Goal: Information Seeking & Learning: Check status

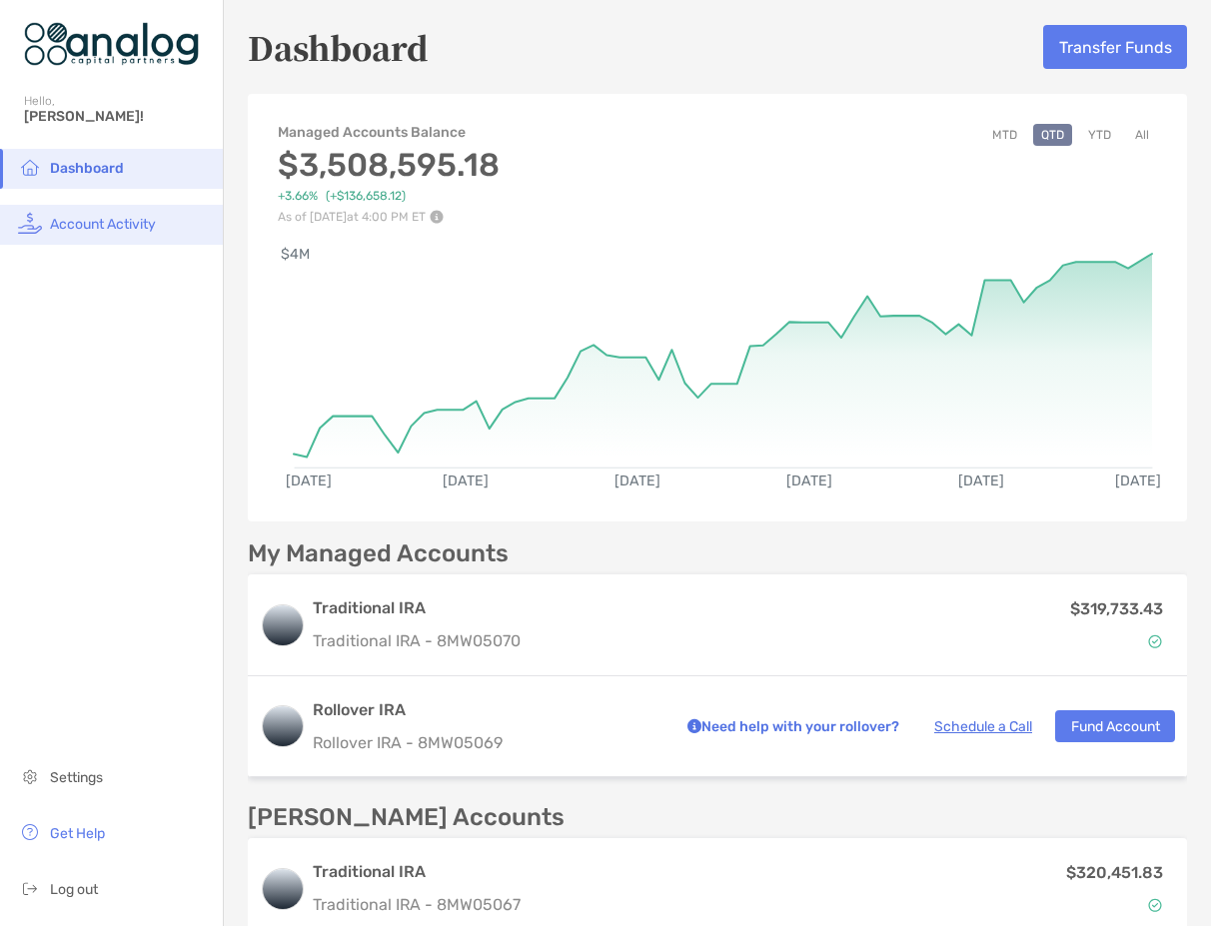
click at [99, 215] on li "Account Activity" at bounding box center [111, 225] width 223 height 40
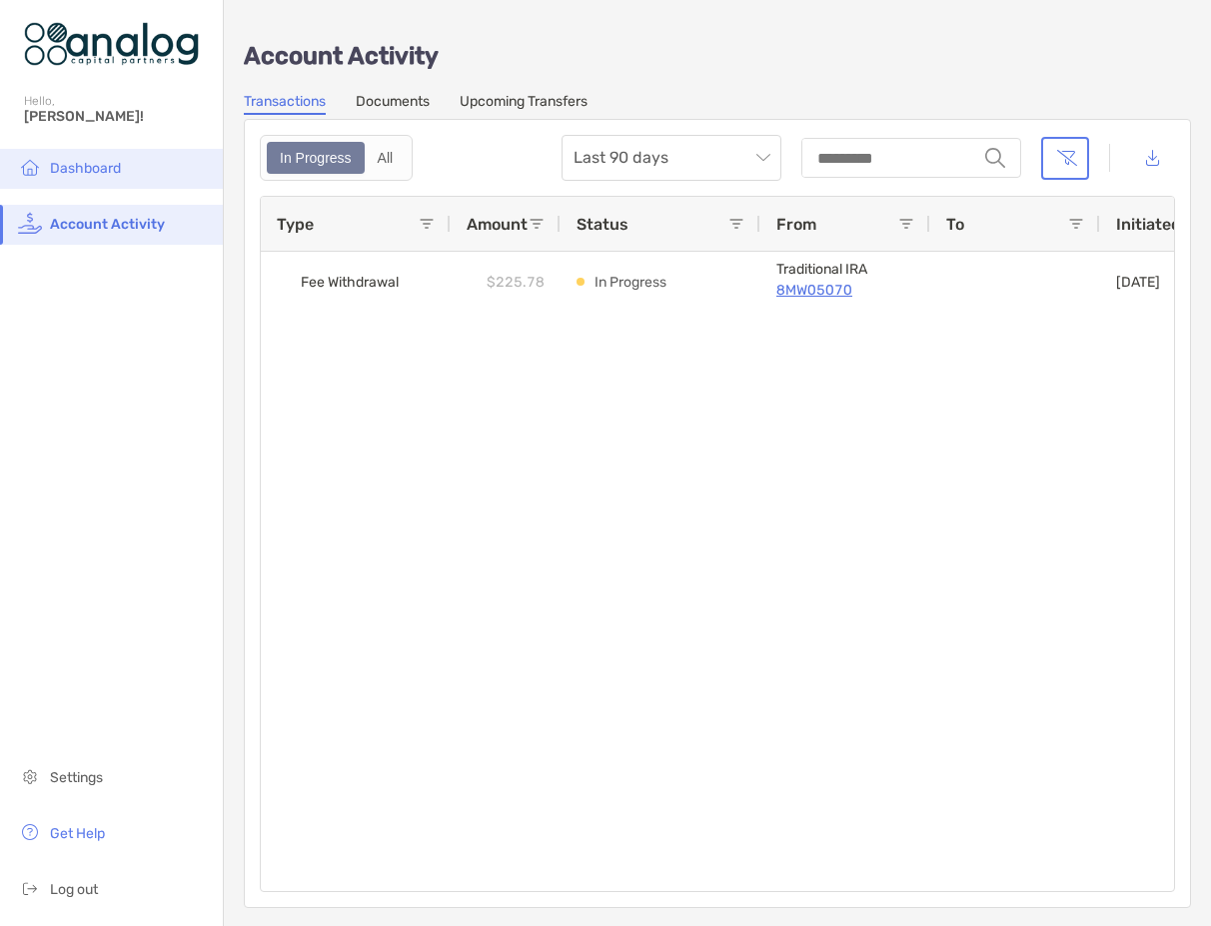
click at [113, 167] on span "Dashboard" at bounding box center [85, 168] width 71 height 17
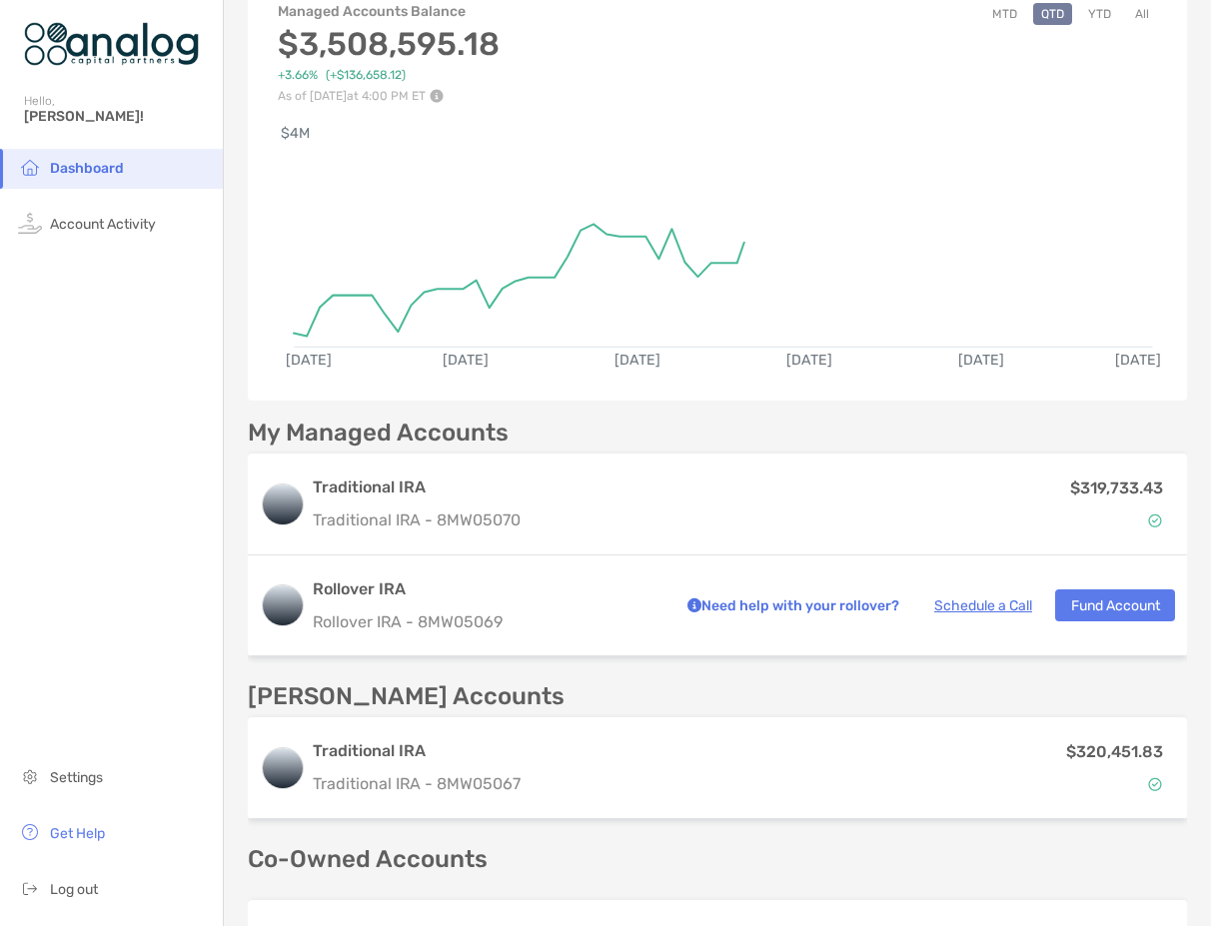
scroll to position [200, 0]
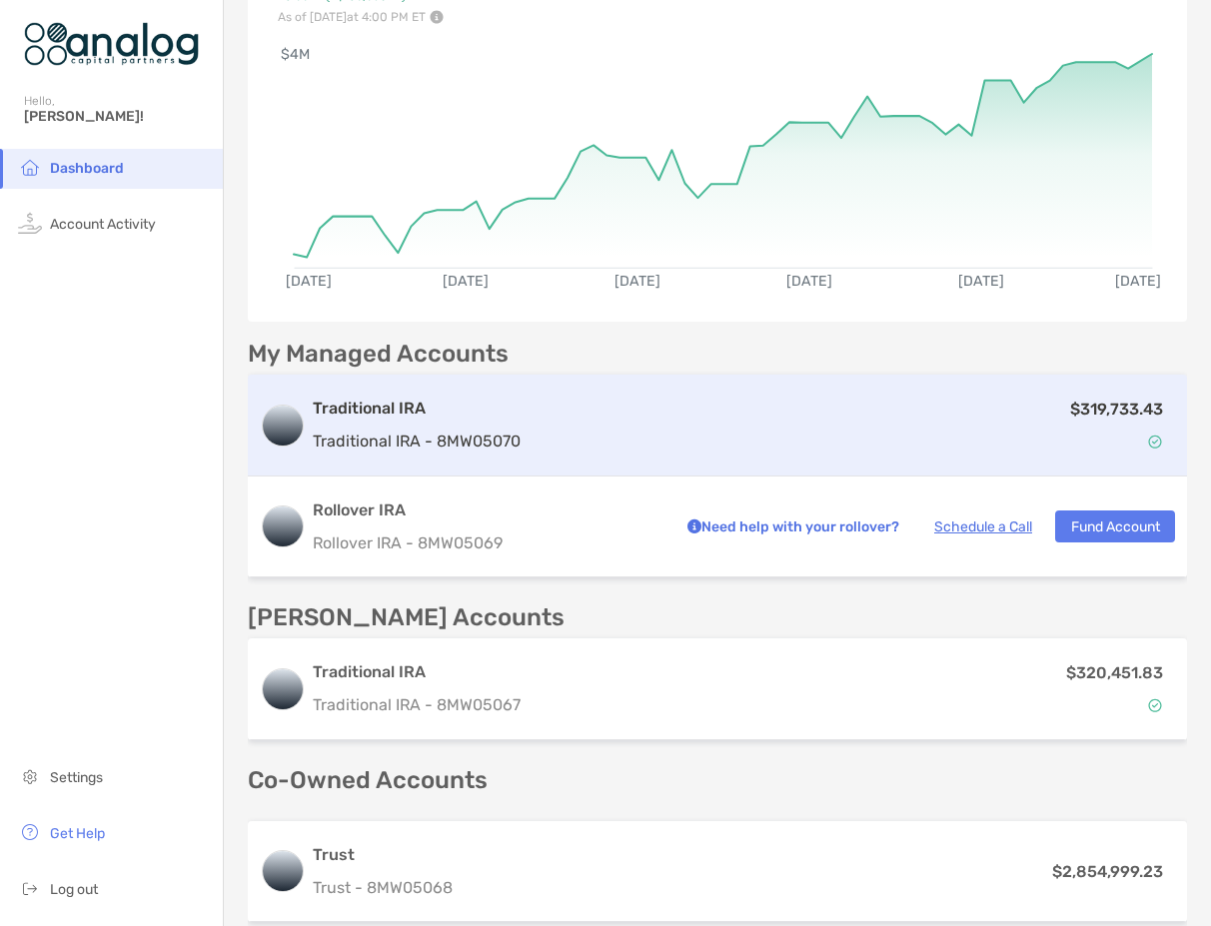
click at [643, 425] on div "$319,733.43" at bounding box center [851, 426] width 646 height 58
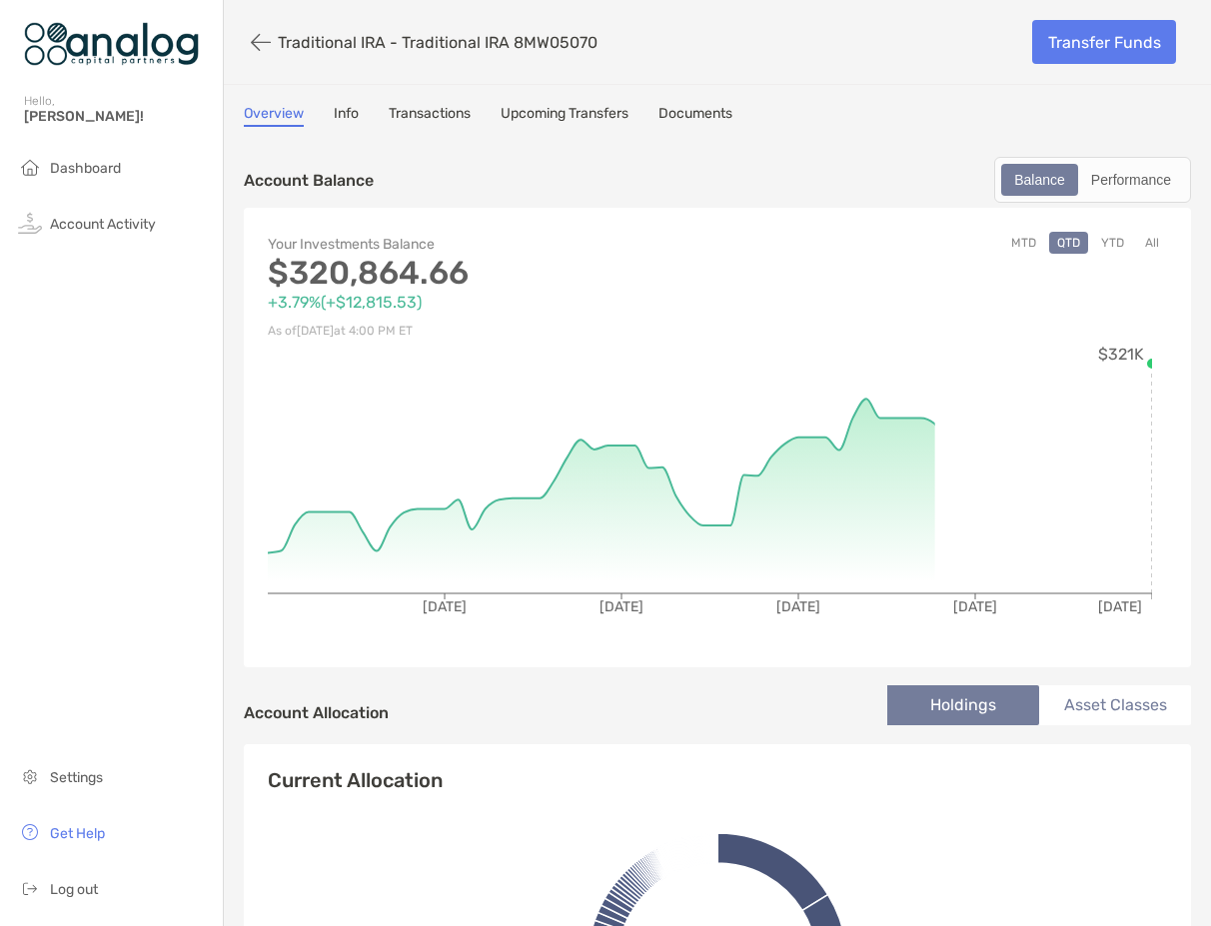
click at [439, 116] on link "Transactions" at bounding box center [430, 116] width 82 height 22
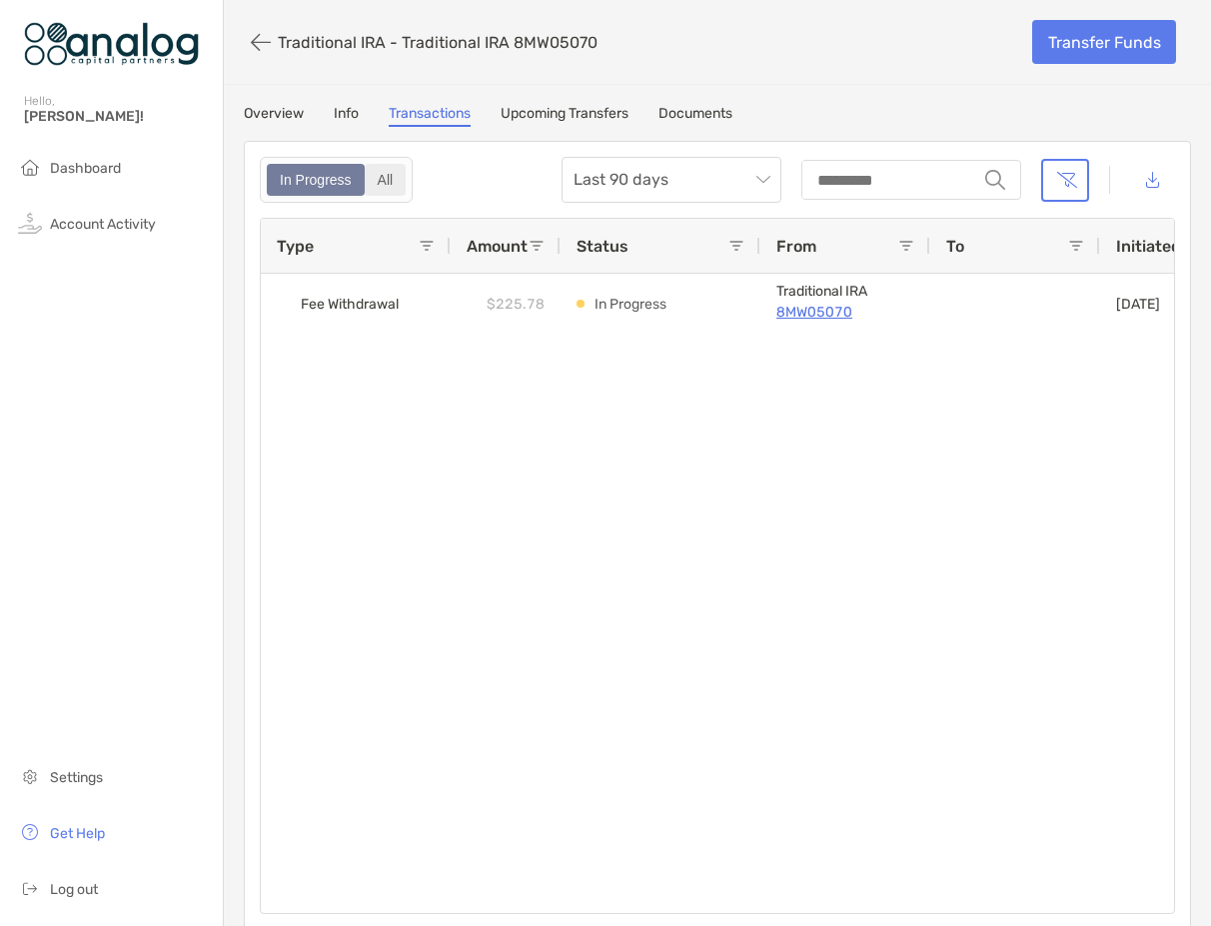
click at [401, 179] on div "All" at bounding box center [386, 180] width 38 height 28
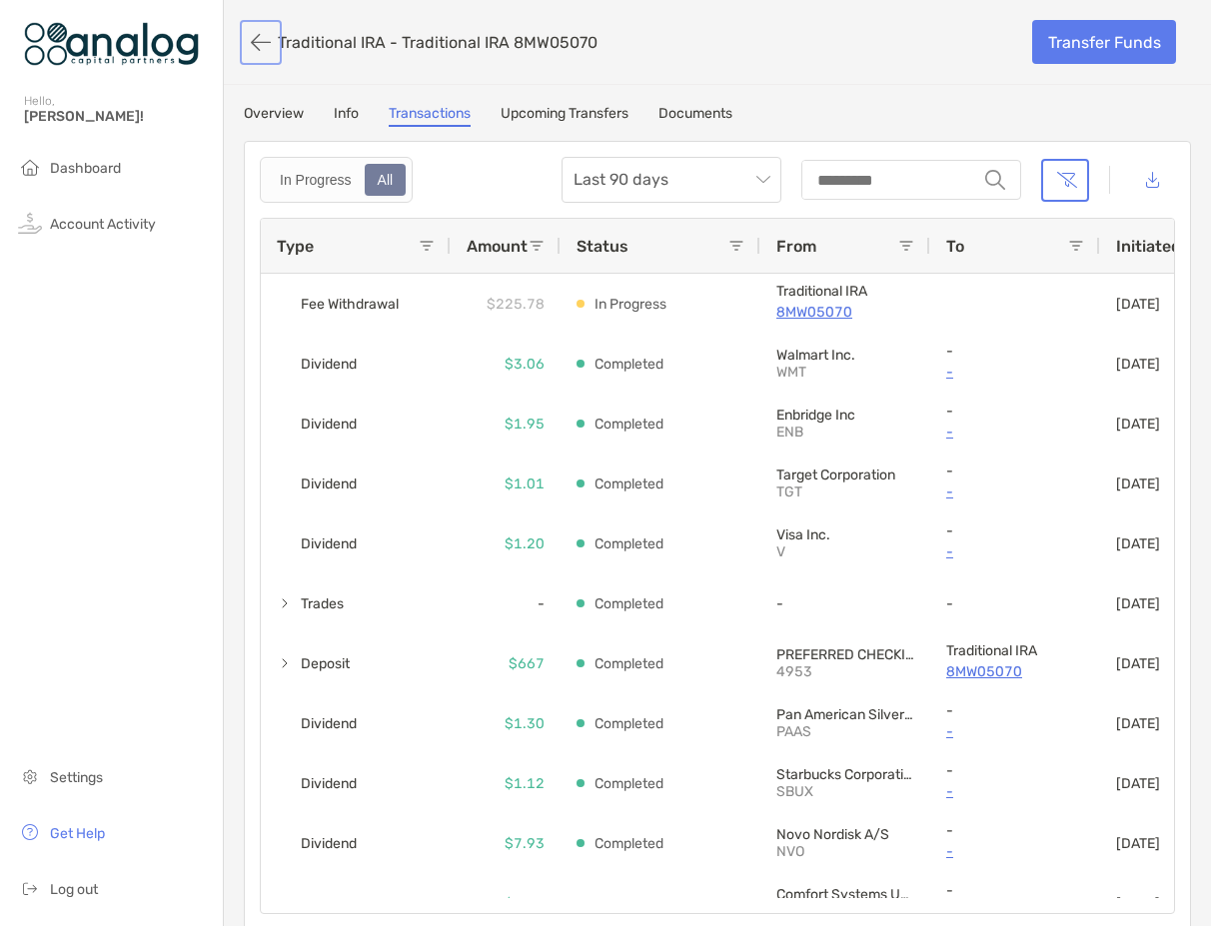
click at [265, 47] on button "button" at bounding box center [261, 42] width 34 height 37
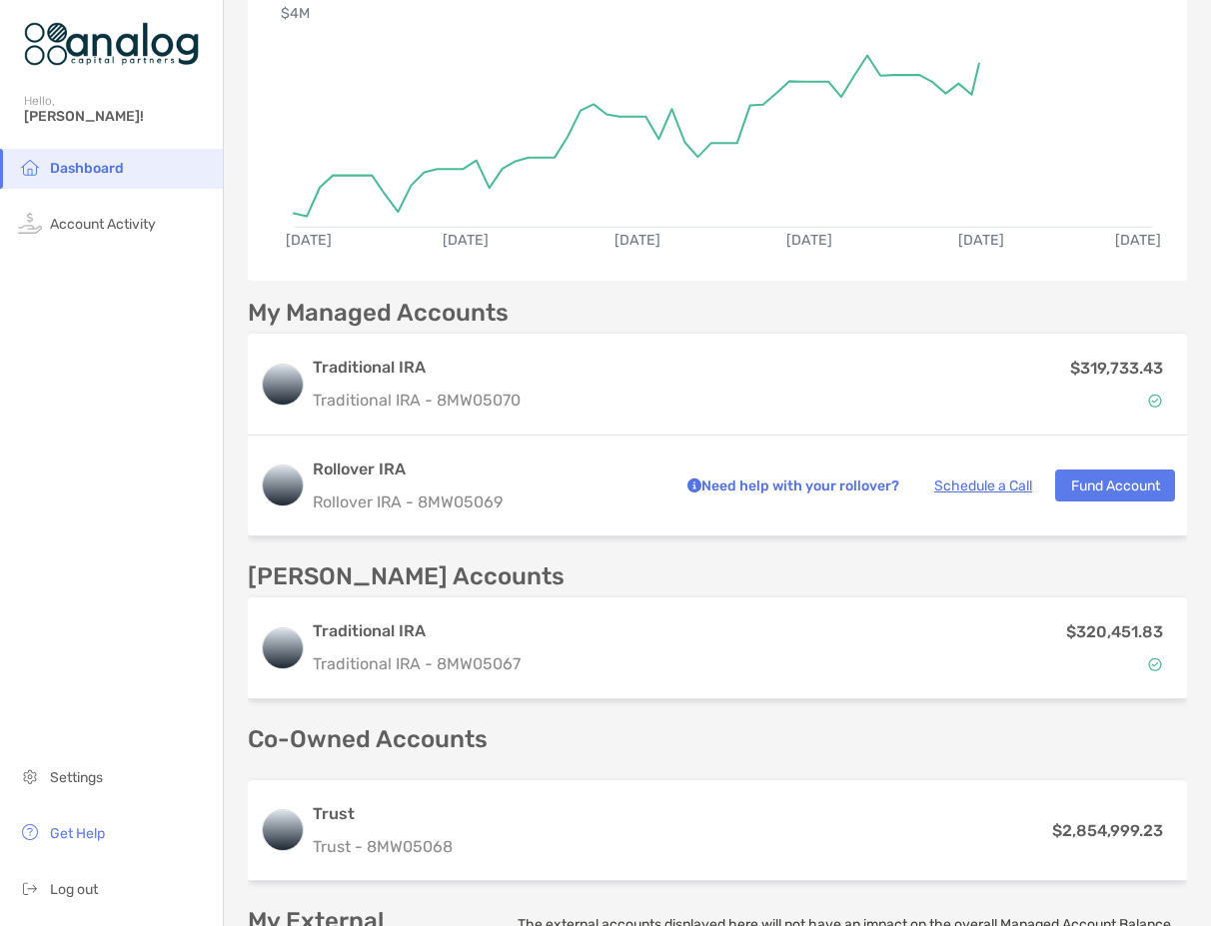
scroll to position [300, 0]
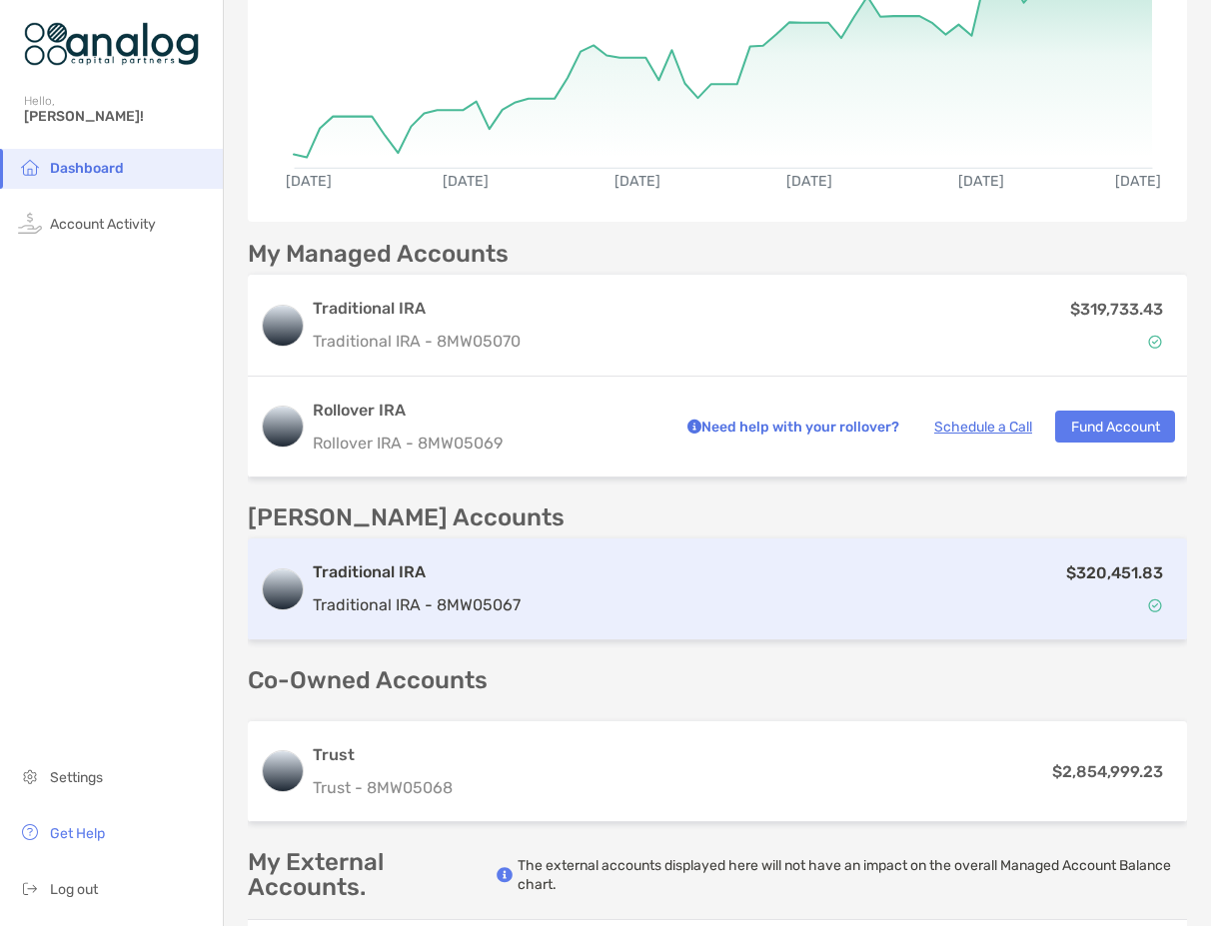
click at [795, 601] on div "$320,451.83" at bounding box center [851, 589] width 646 height 58
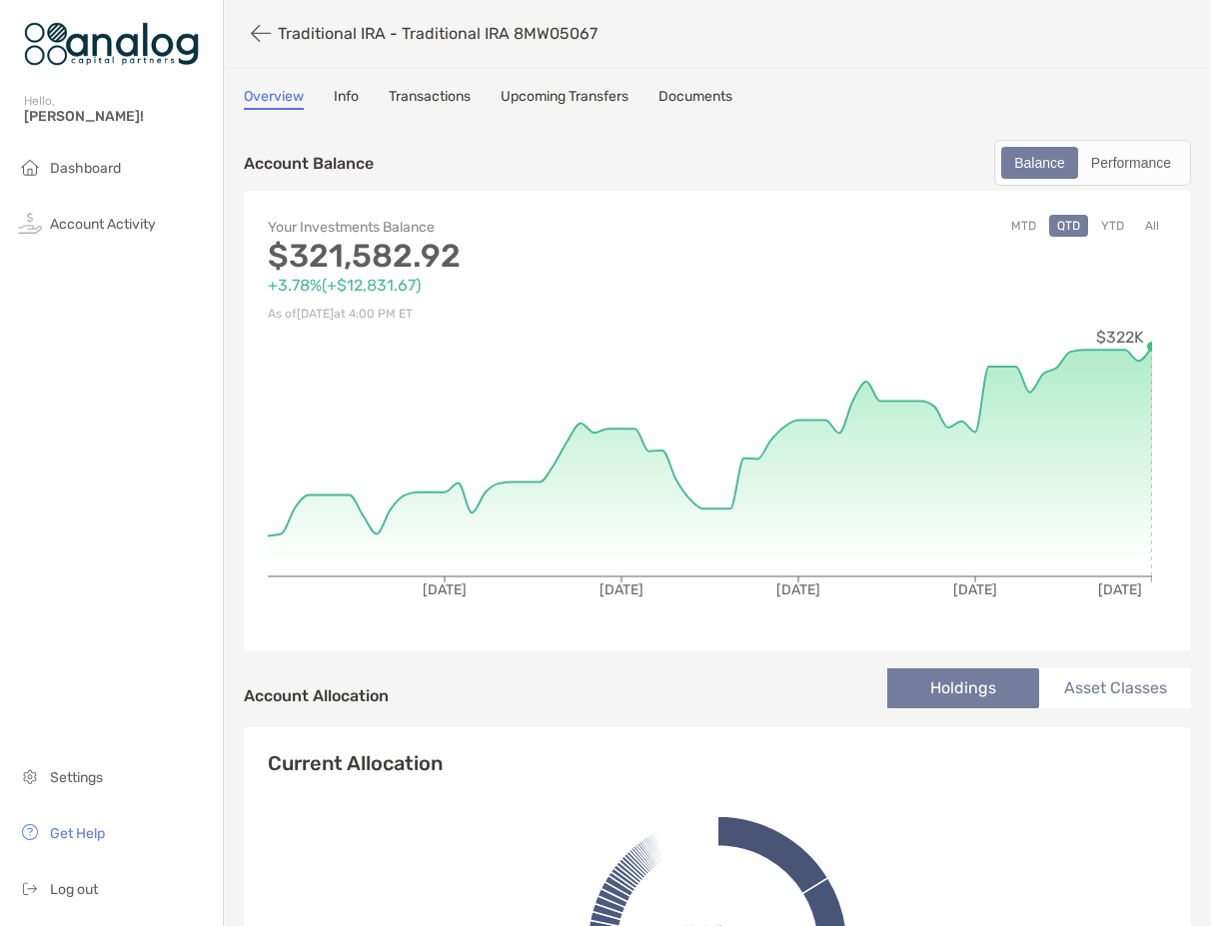
click at [434, 89] on link "Transactions" at bounding box center [430, 99] width 82 height 22
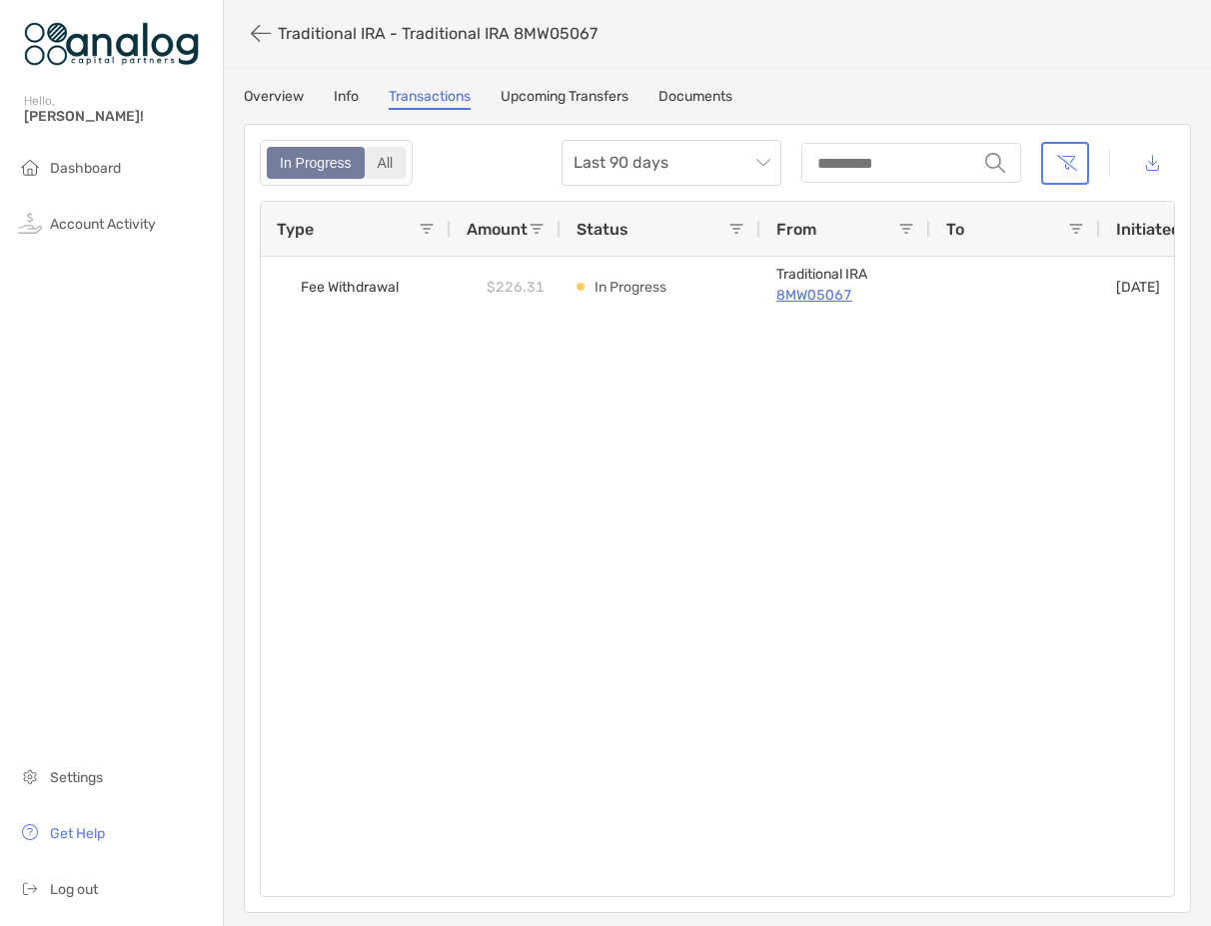
click at [381, 163] on div "All" at bounding box center [386, 163] width 38 height 28
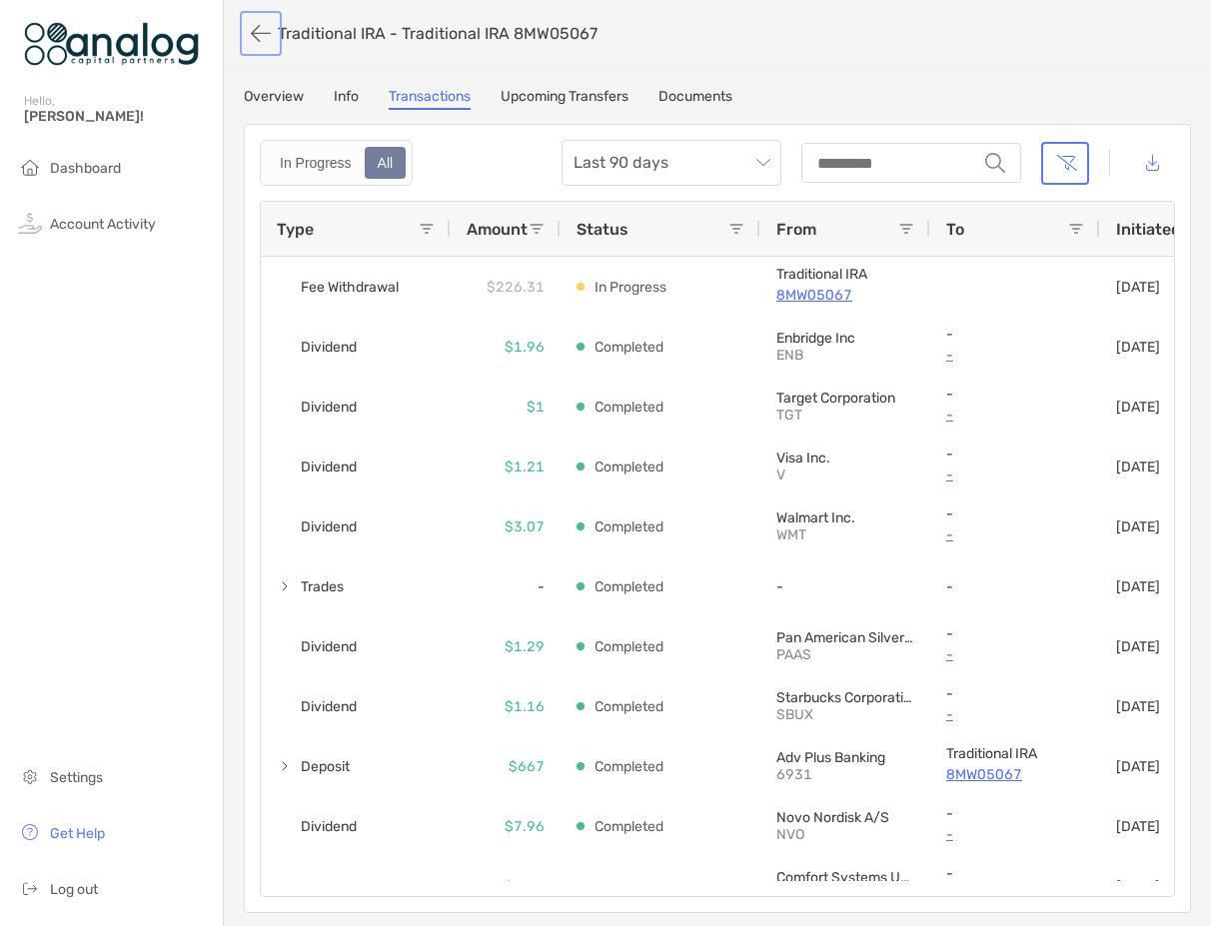
click at [266, 31] on button "button" at bounding box center [261, 33] width 34 height 37
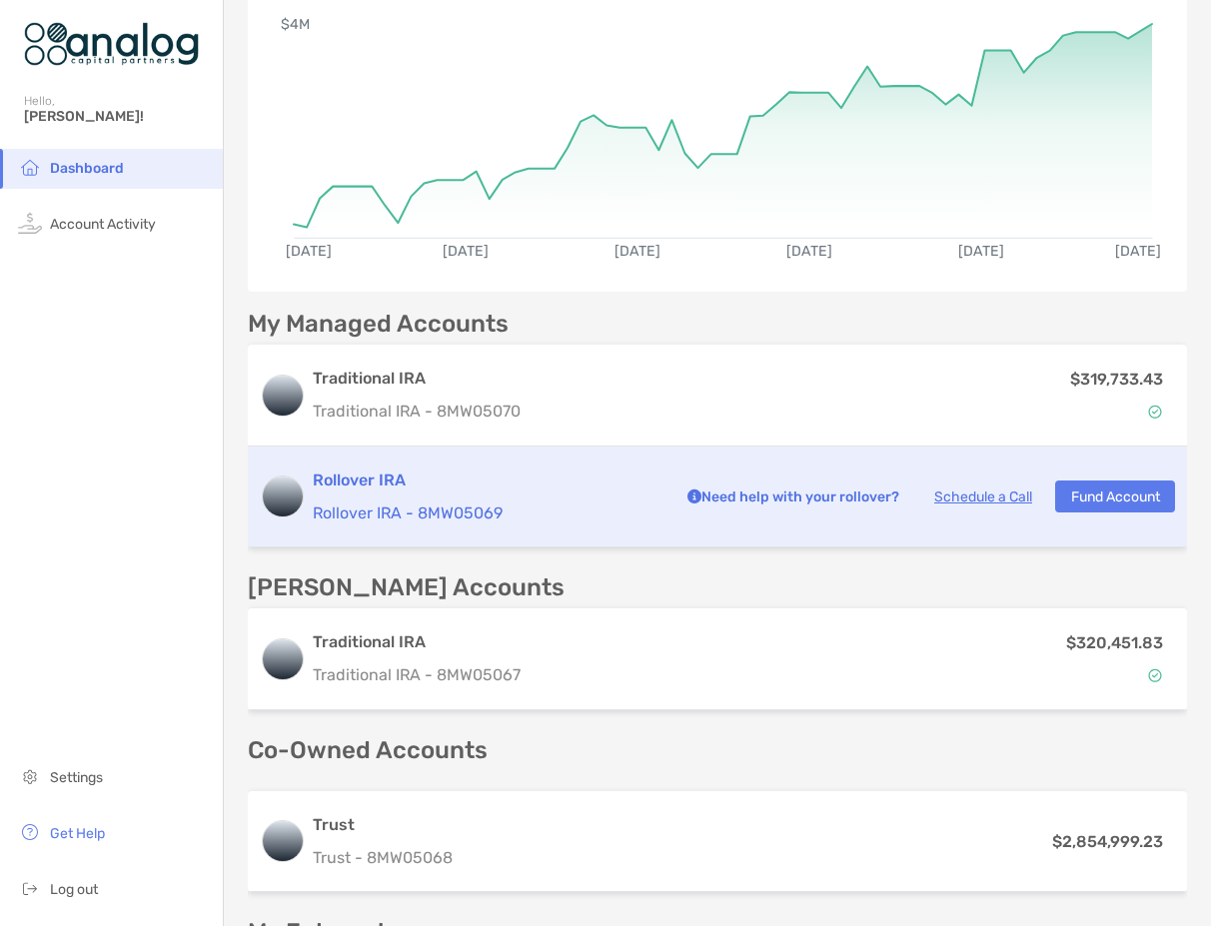
scroll to position [400, 0]
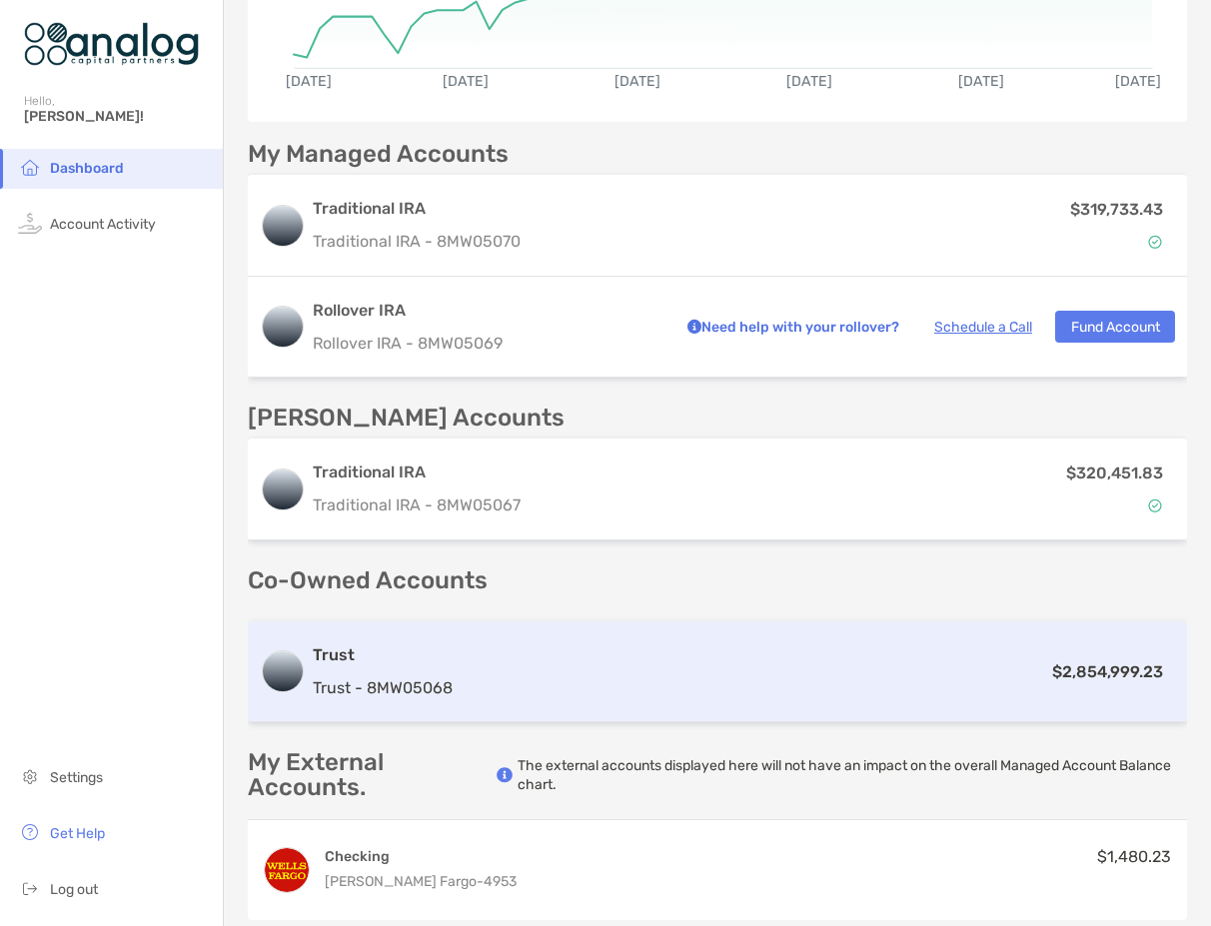
click at [585, 659] on div "$2,854,999.23" at bounding box center [817, 671] width 714 height 25
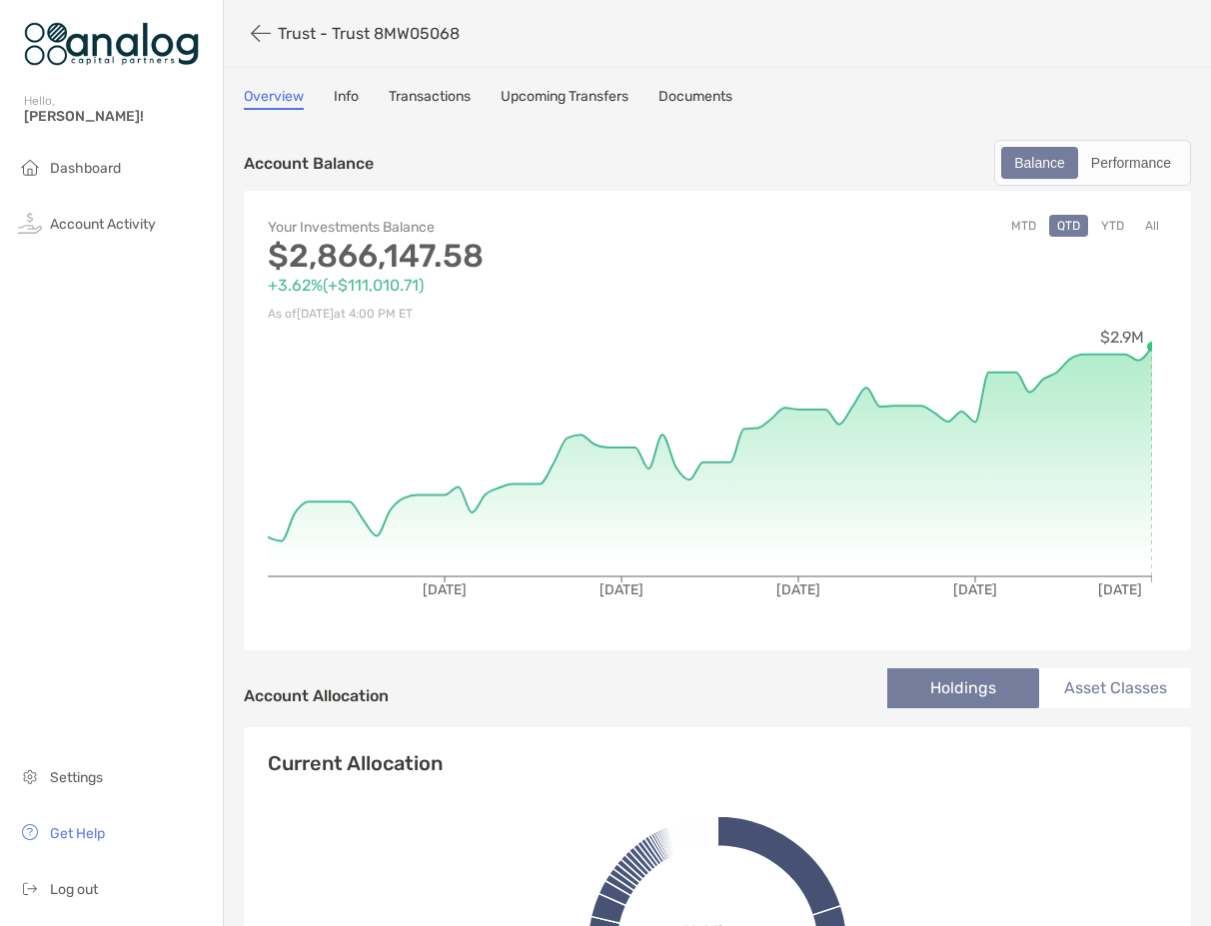
click at [438, 97] on link "Transactions" at bounding box center [430, 99] width 82 height 22
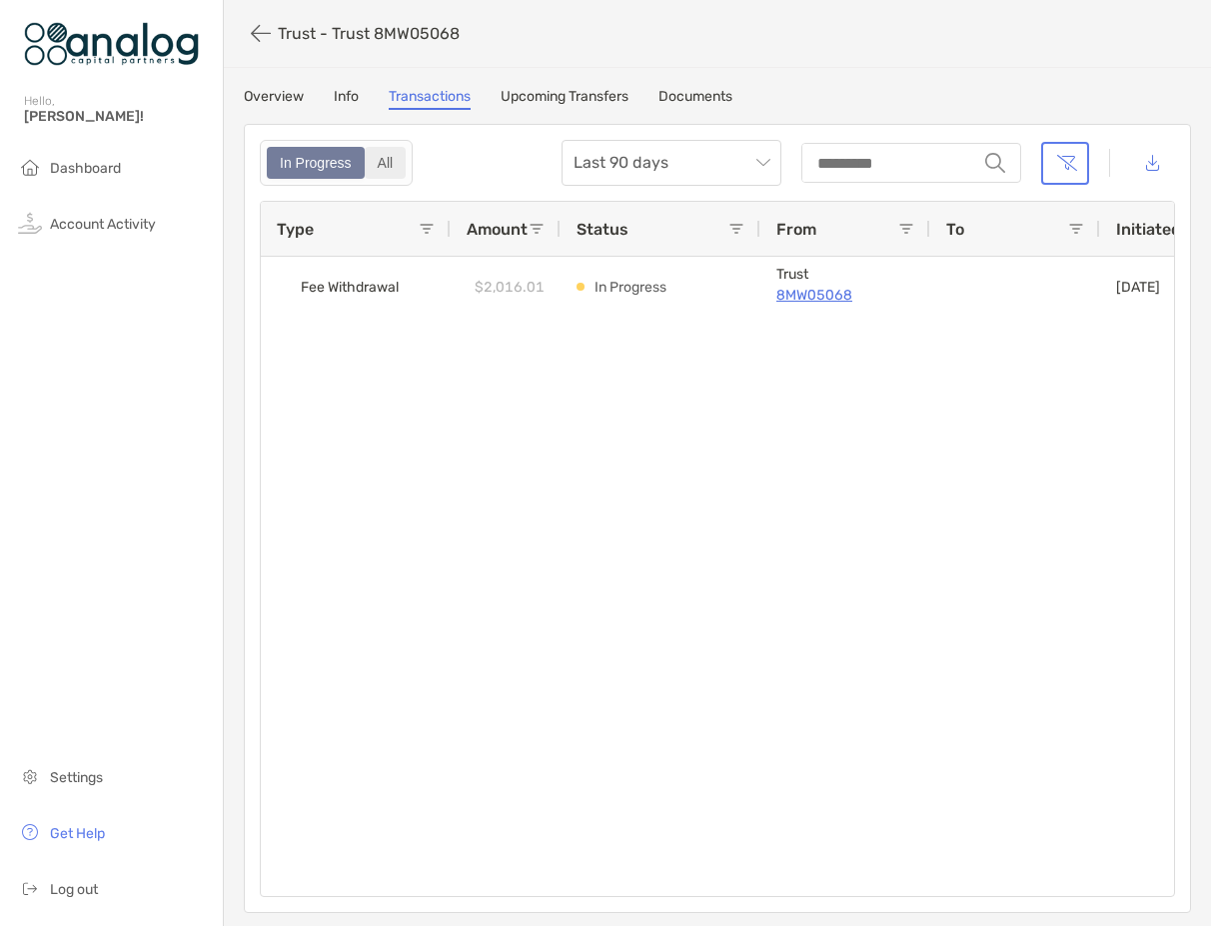
click at [389, 158] on div "All" at bounding box center [386, 163] width 38 height 28
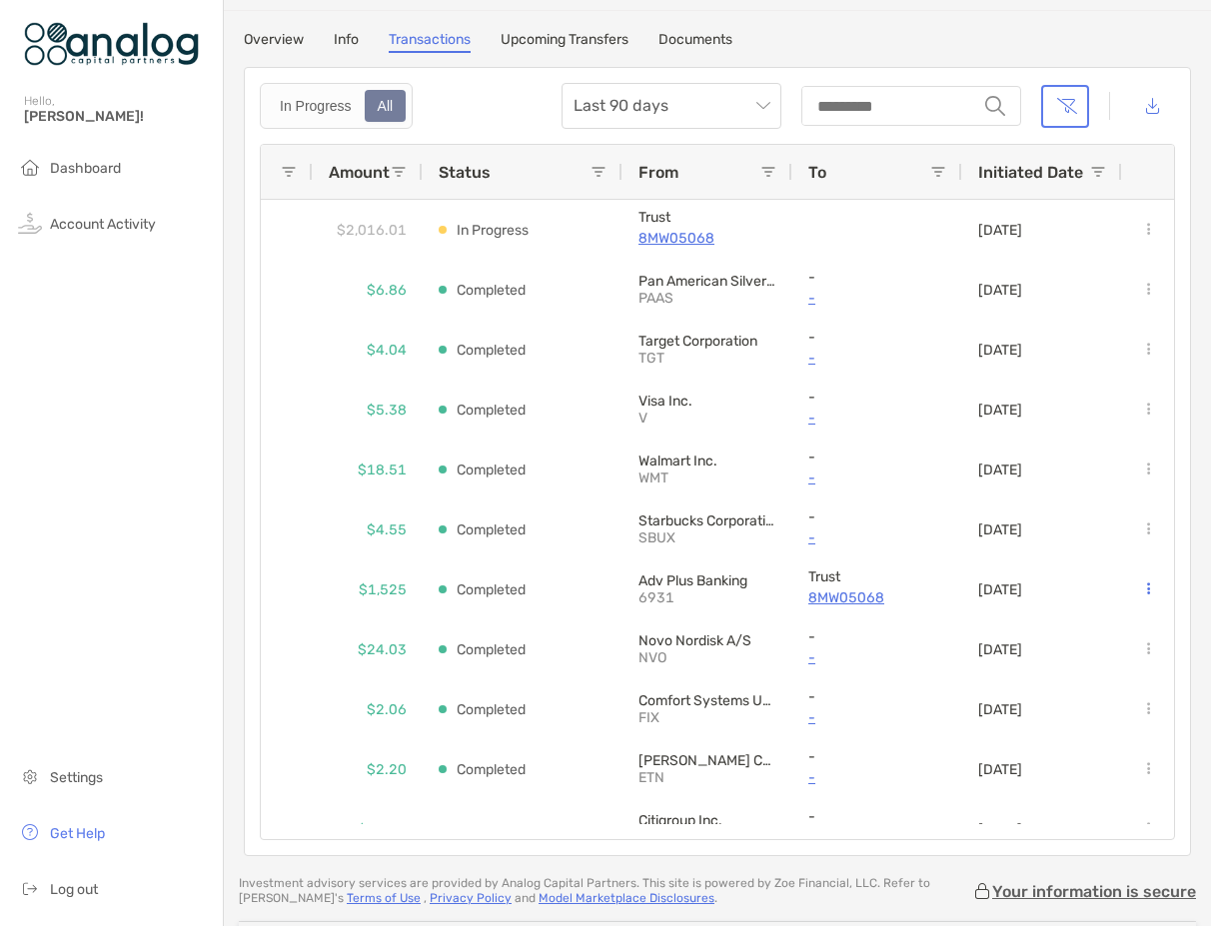
scroll to position [49, 0]
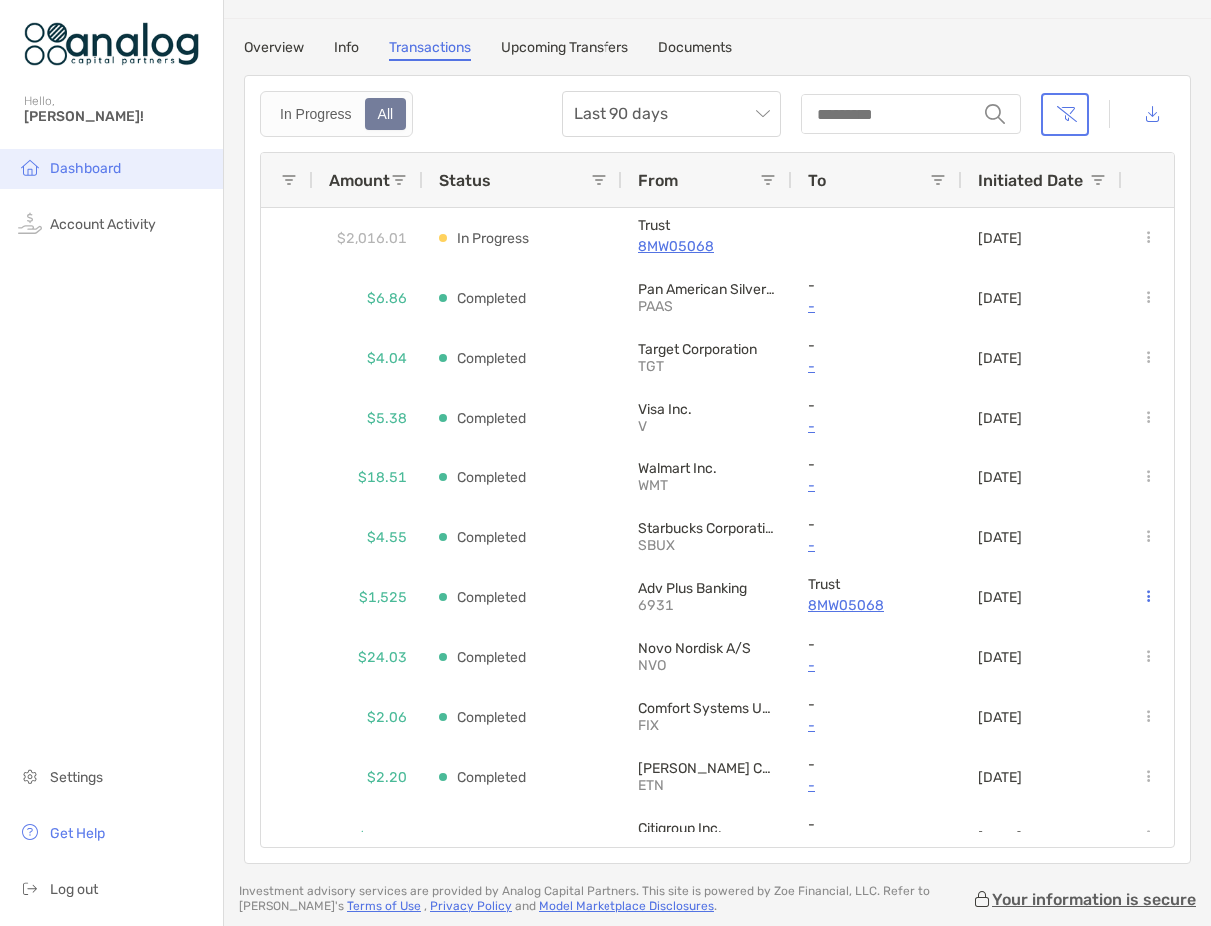
click at [100, 176] on span "Dashboard" at bounding box center [85, 168] width 71 height 17
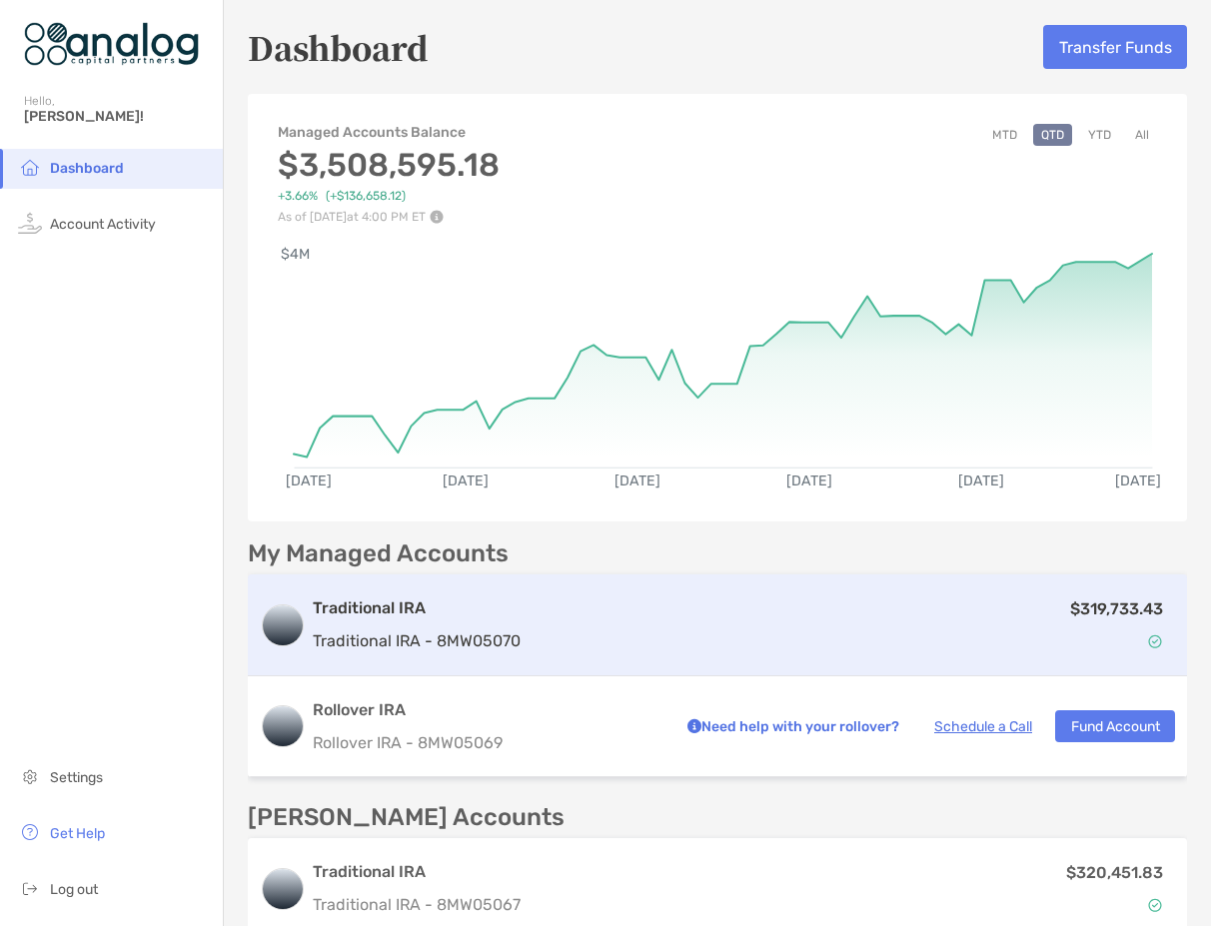
click at [883, 590] on div "Traditional IRA Traditional IRA - 8MW05070 $319,733.43" at bounding box center [717, 625] width 939 height 102
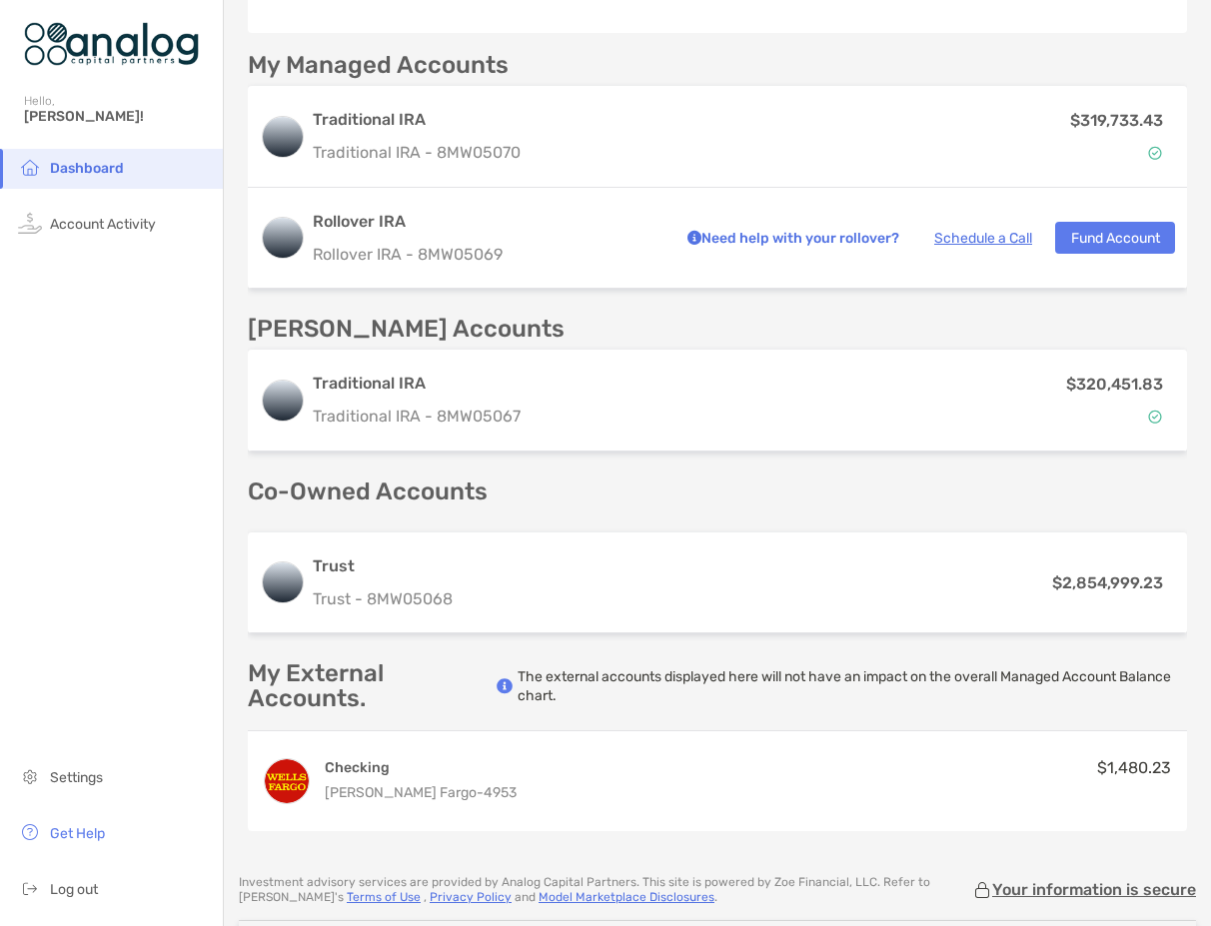
scroll to position [499, 0]
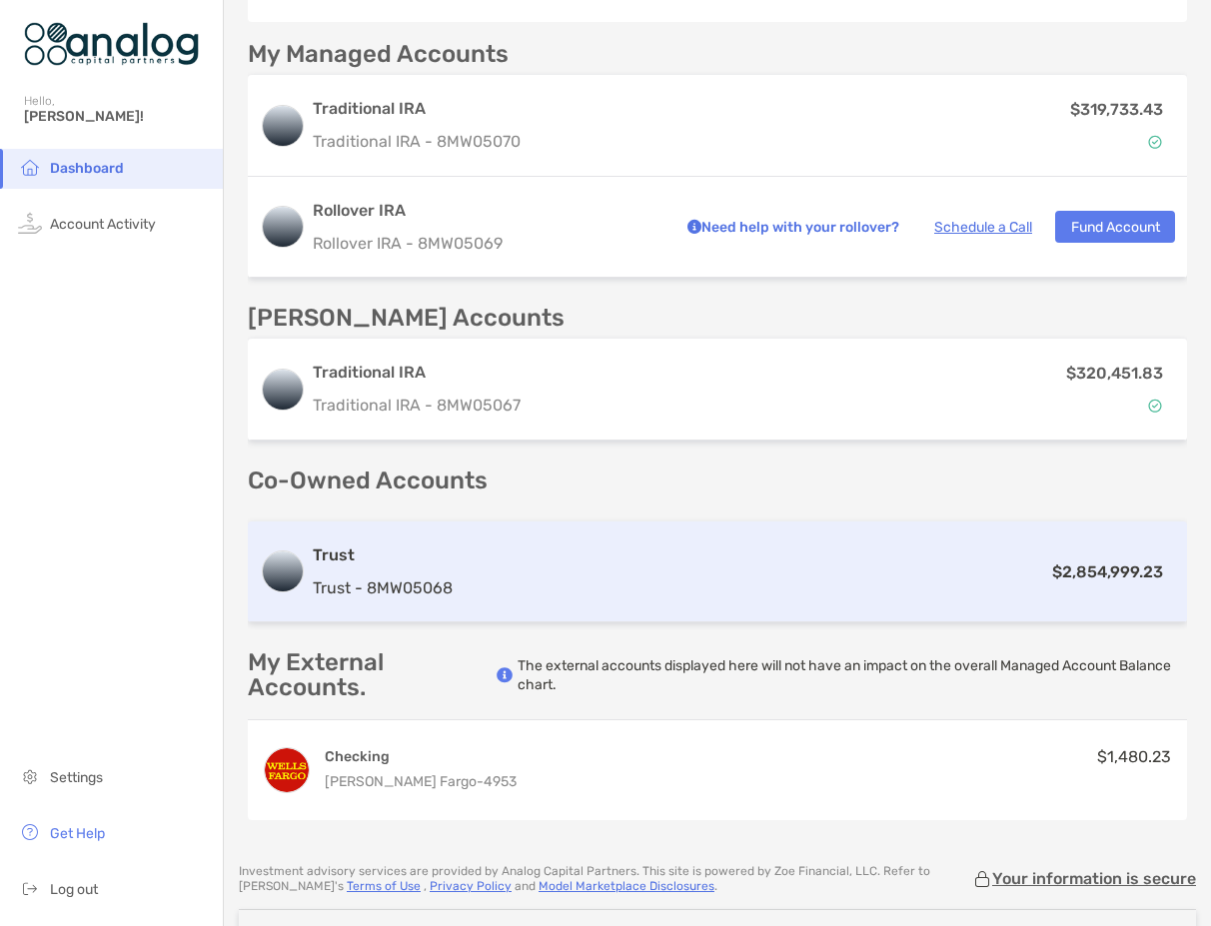
click at [874, 578] on div "$2,854,999.23" at bounding box center [817, 571] width 714 height 25
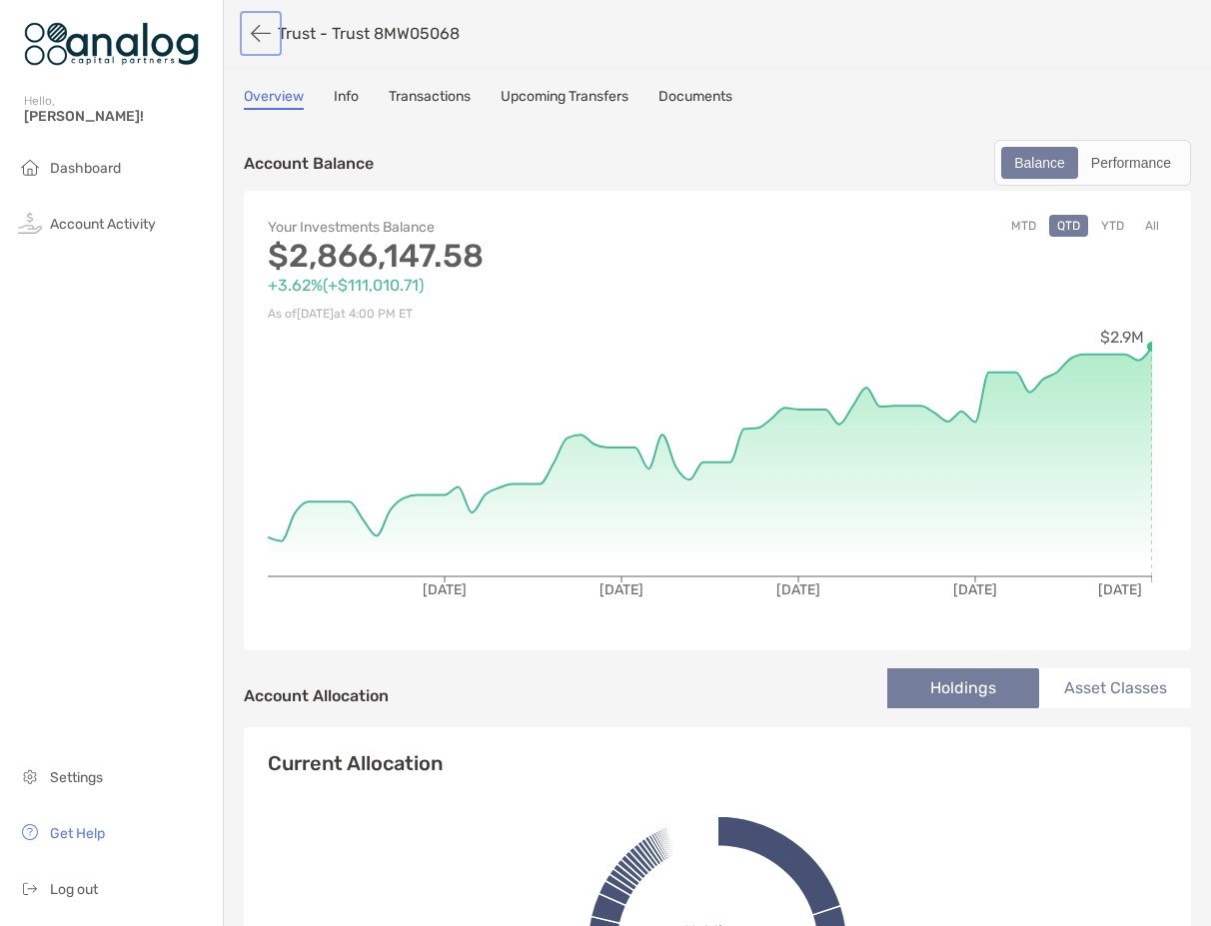
click at [263, 28] on button "button" at bounding box center [261, 33] width 34 height 37
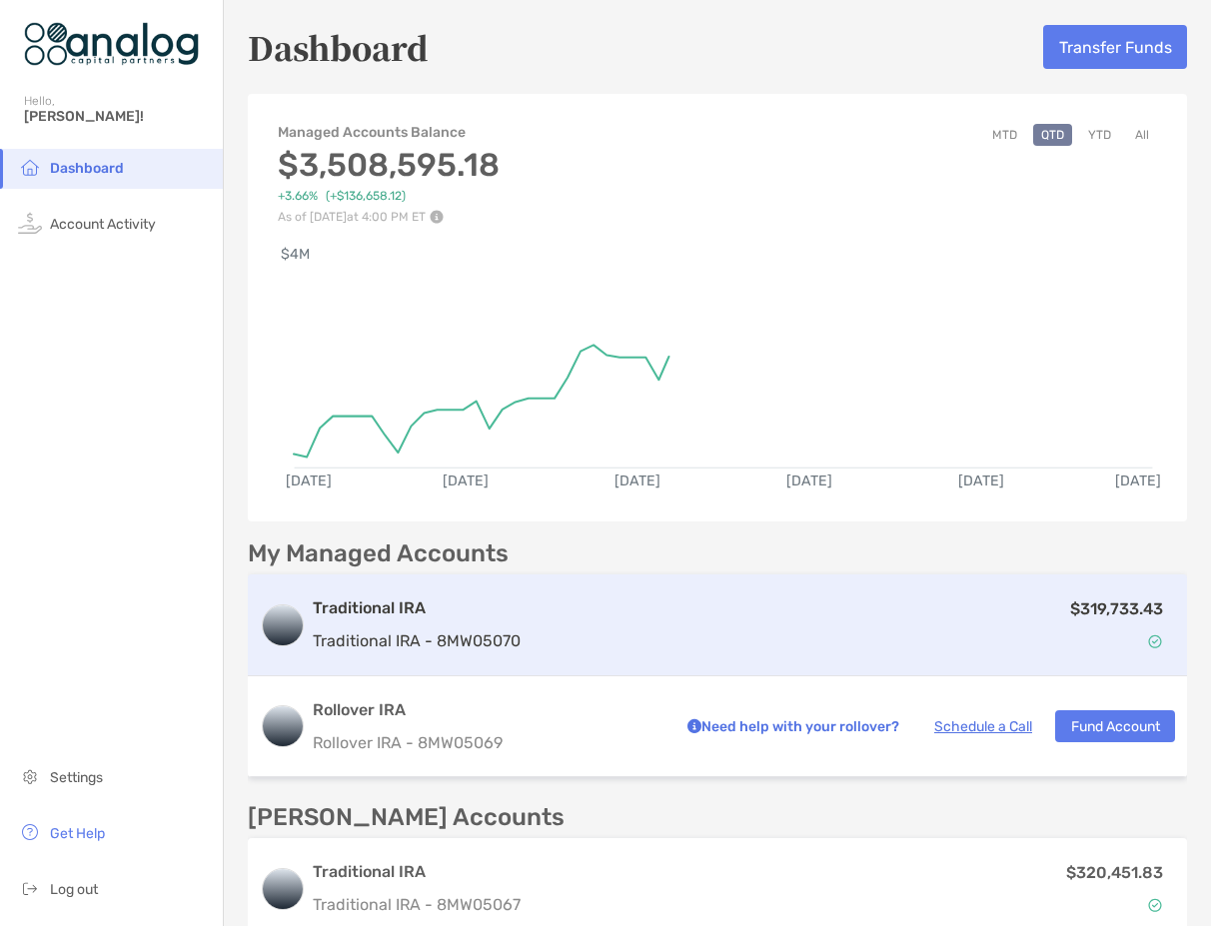
click at [825, 636] on div "$319,733.43" at bounding box center [851, 625] width 646 height 58
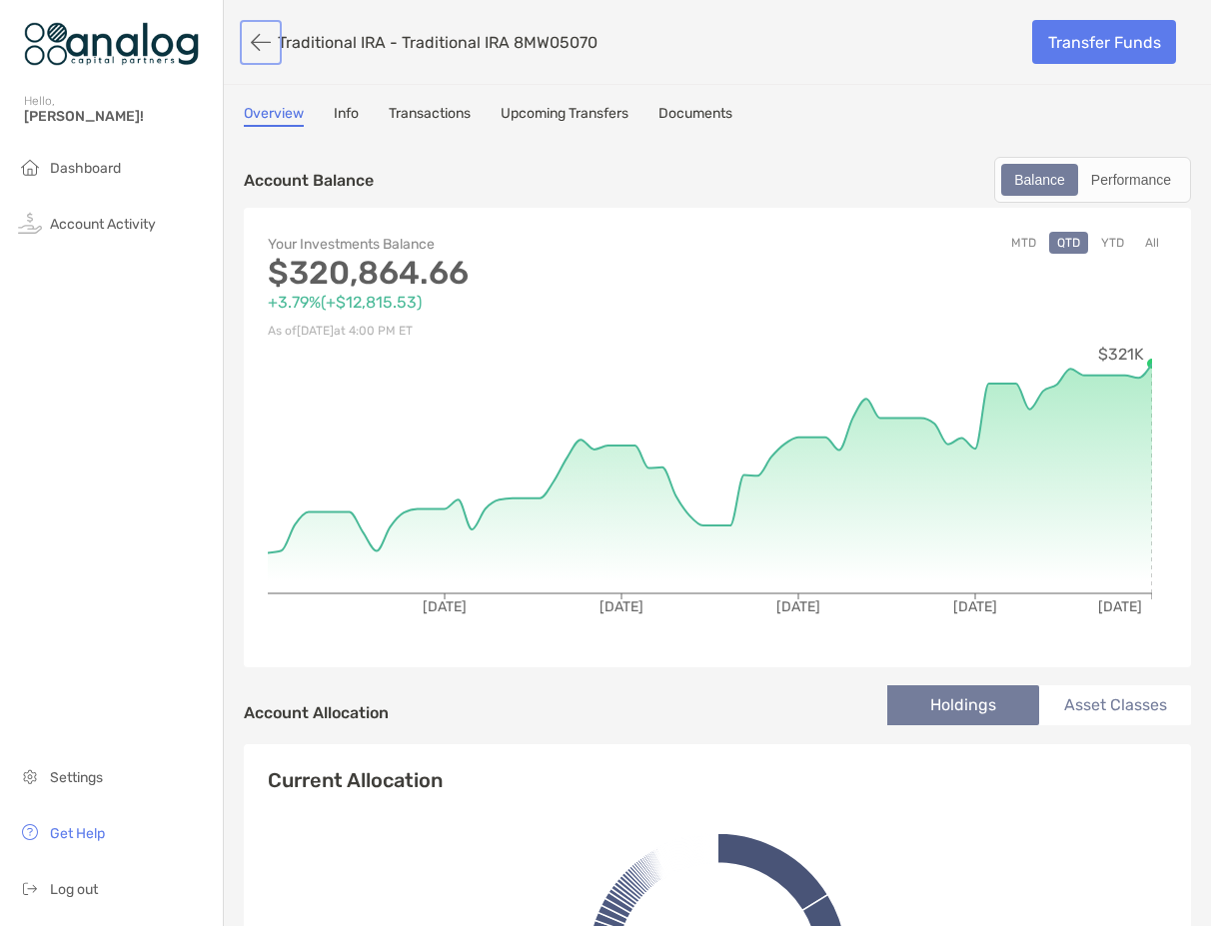
click at [268, 47] on button "button" at bounding box center [261, 42] width 34 height 37
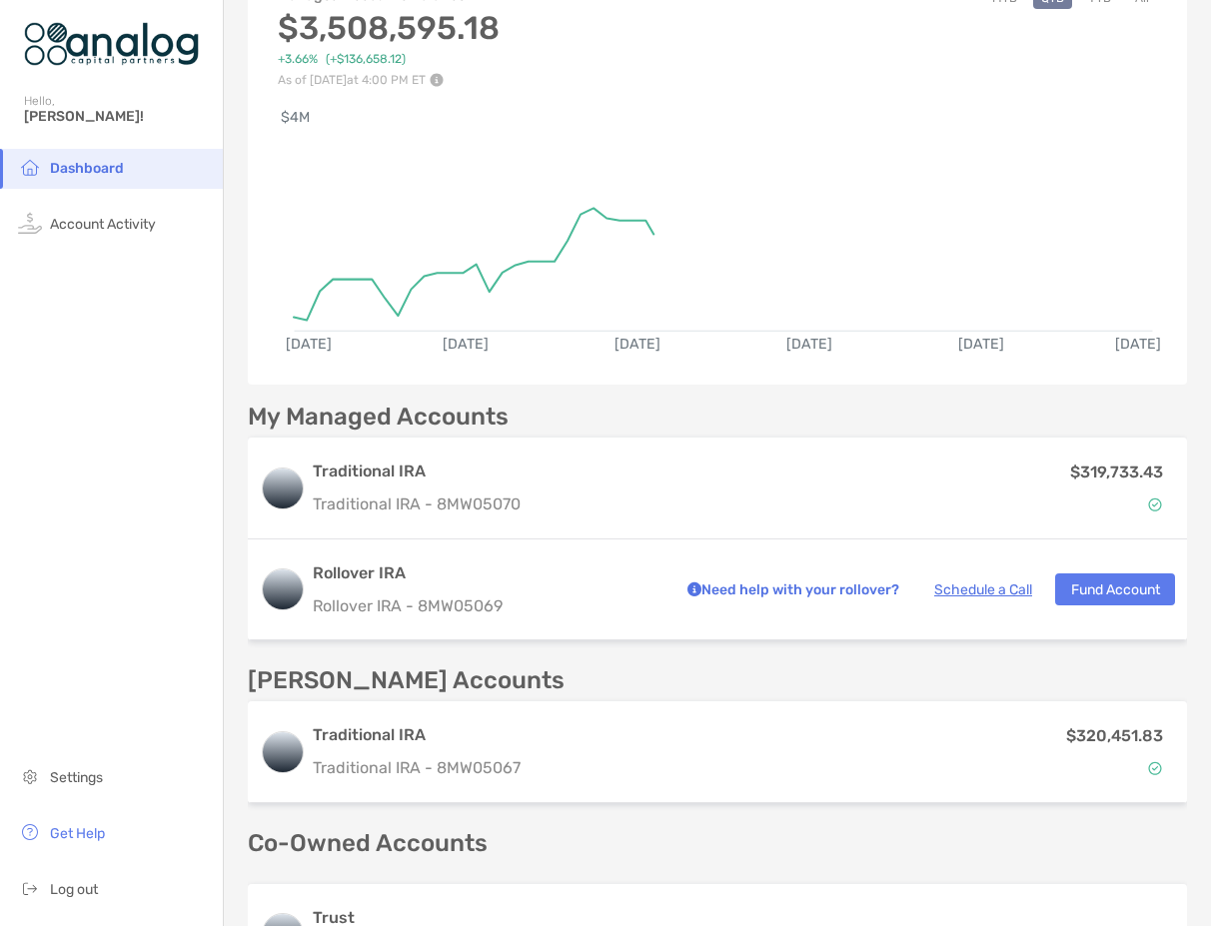
scroll to position [300, 0]
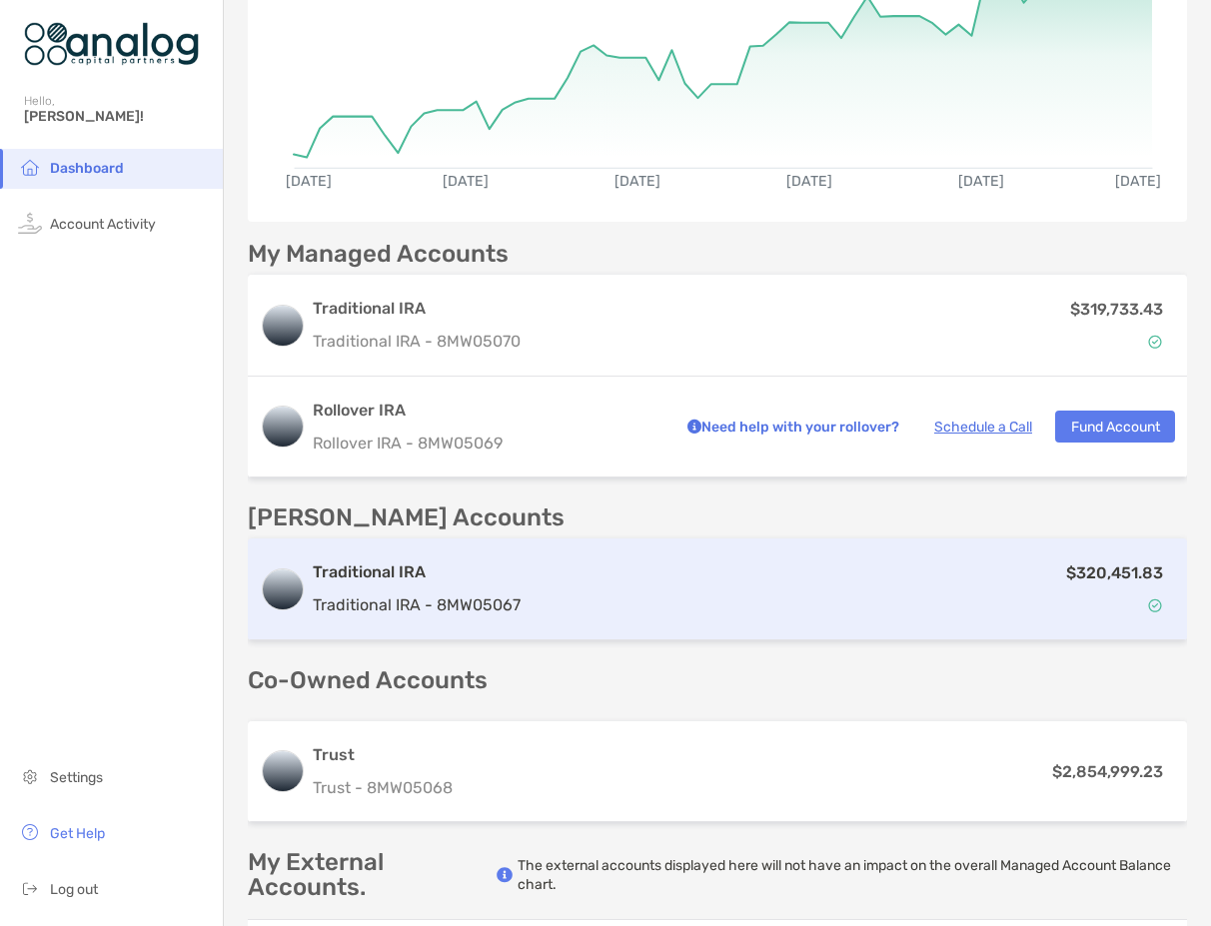
click at [694, 605] on div "$320,451.83" at bounding box center [851, 589] width 646 height 58
